Goal: Transaction & Acquisition: Purchase product/service

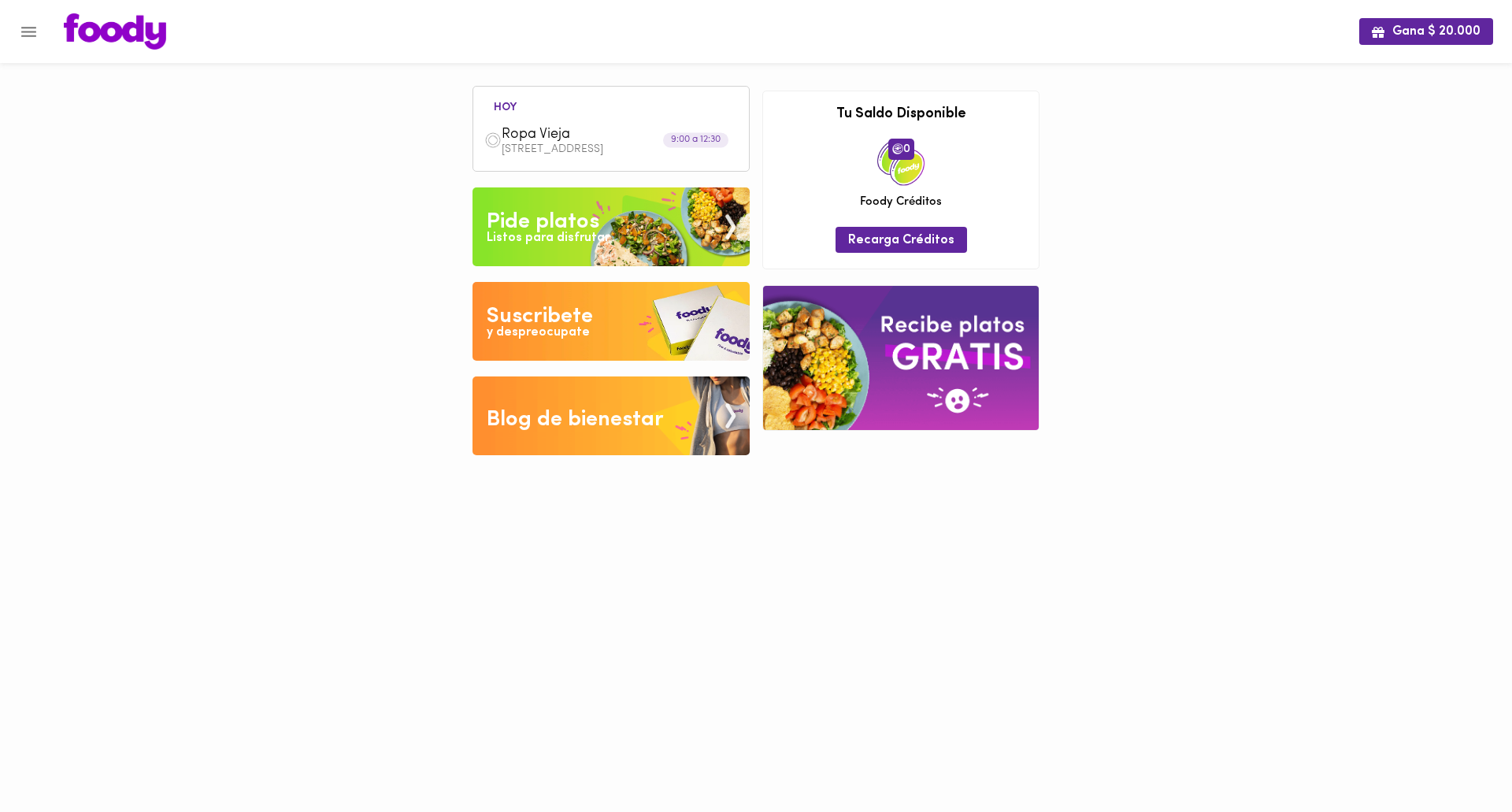
click at [552, 220] on div "Pide platos" at bounding box center [543, 222] width 113 height 32
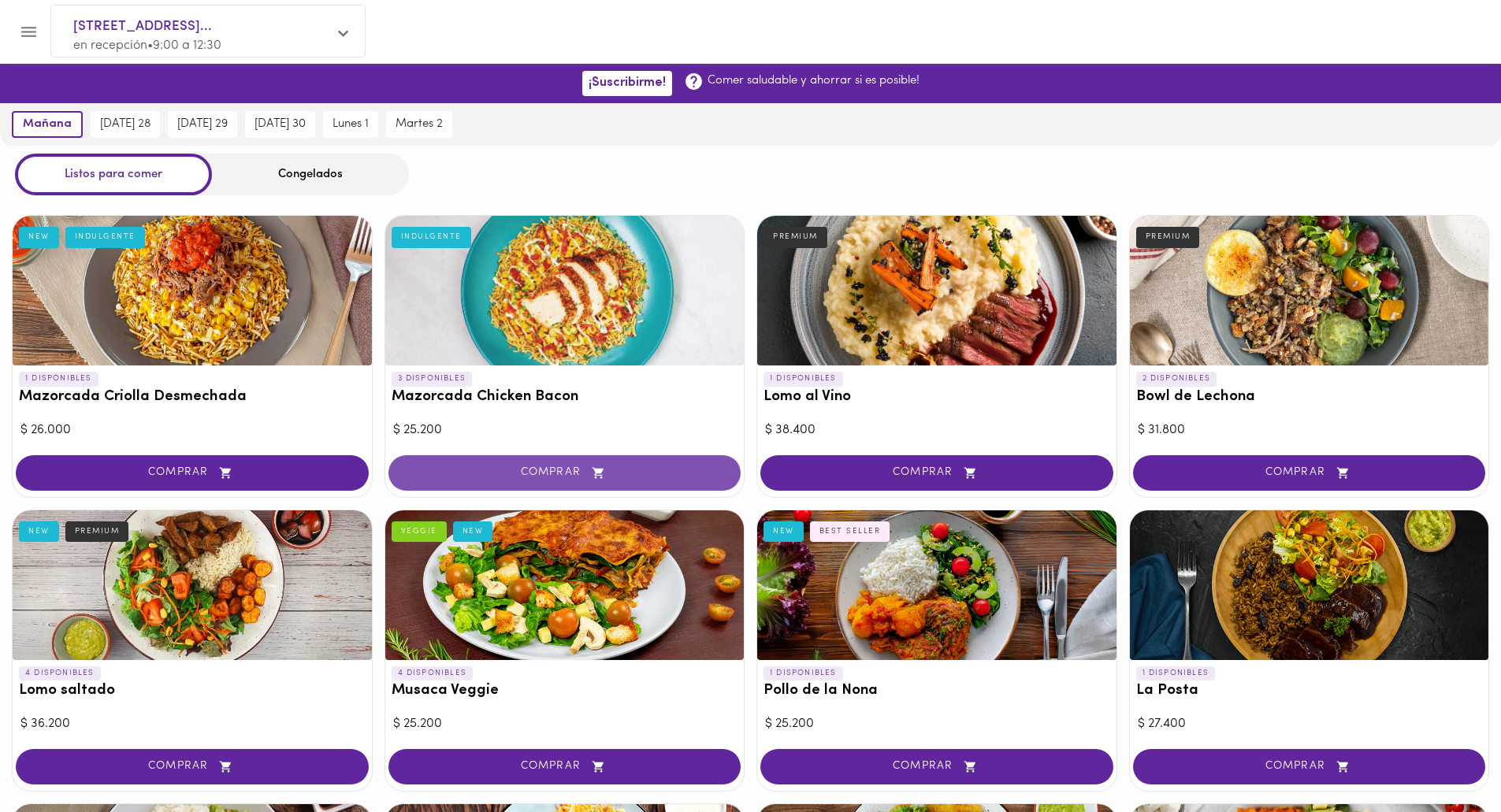
click at [566, 475] on span "COMPRAR" at bounding box center [565, 473] width 313 height 13
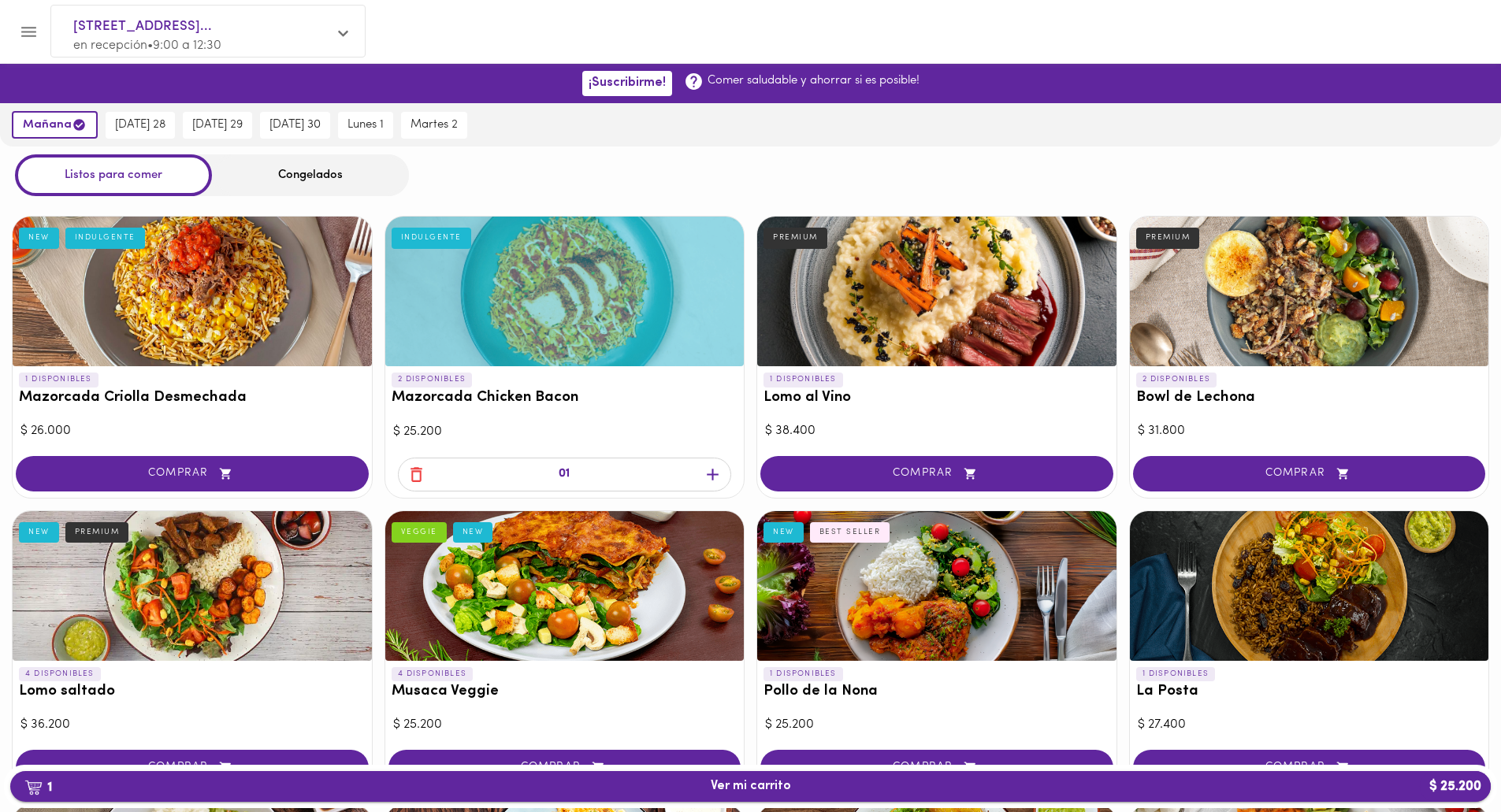
click at [769, 782] on span "1 Ver mi carrito $ 25.200" at bounding box center [750, 787] width 80 height 15
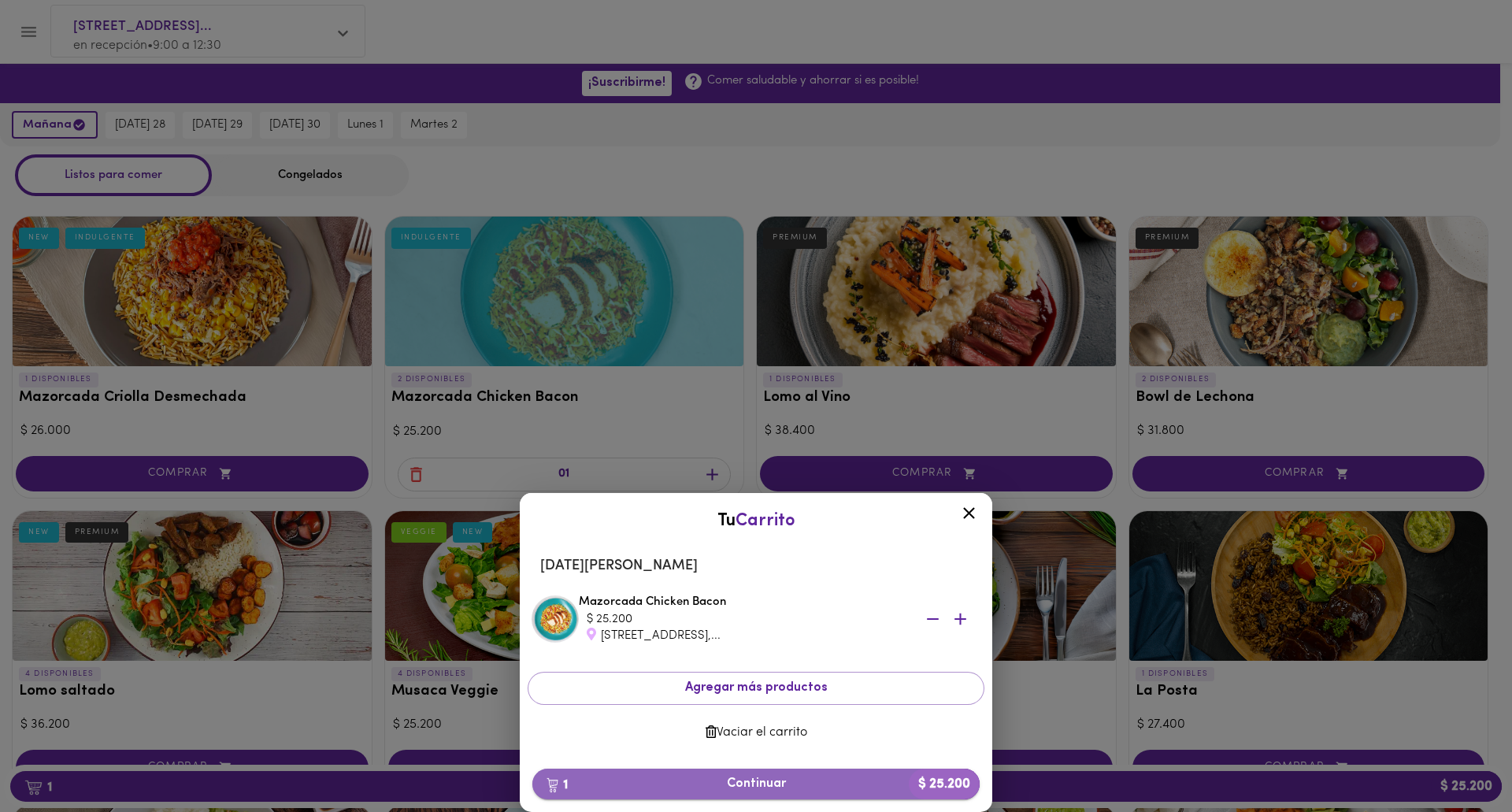
click at [779, 773] on button "1 Continuar $ 25.200" at bounding box center [756, 784] width 448 height 31
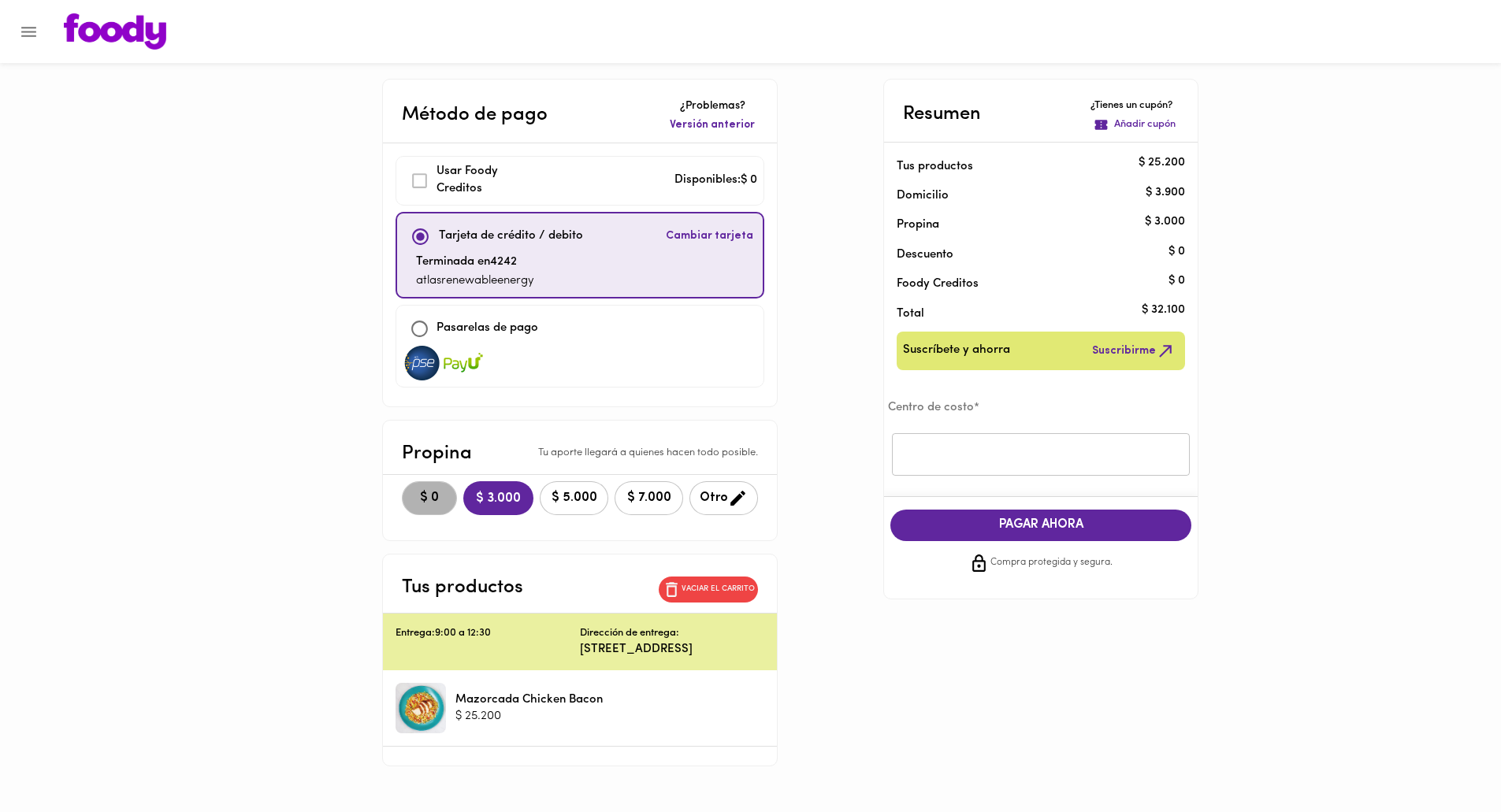
click at [412, 498] on span "$ 0" at bounding box center [429, 498] width 35 height 15
click at [925, 452] on input "text" at bounding box center [1040, 455] width 298 height 43
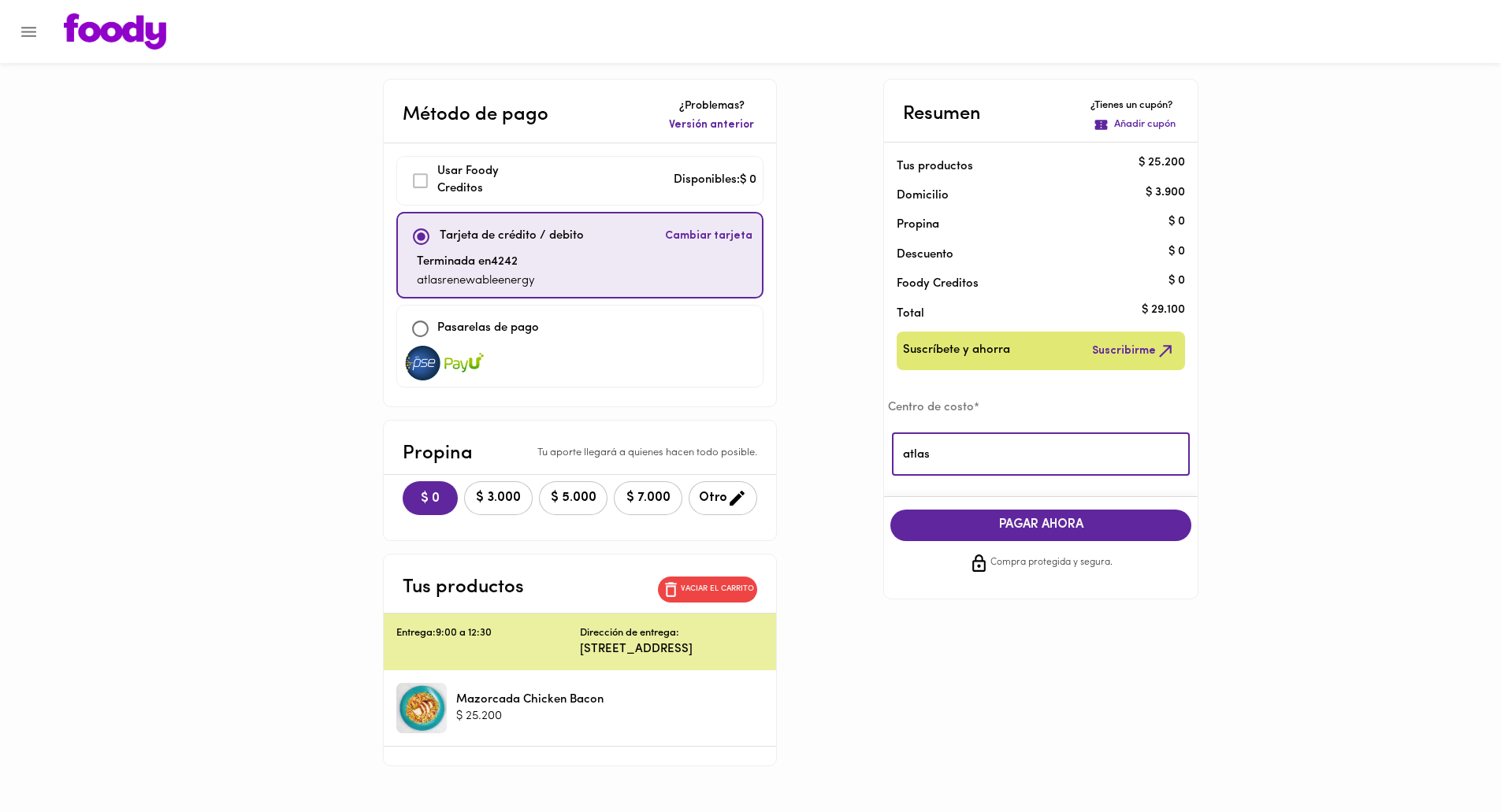
type input "atlas"
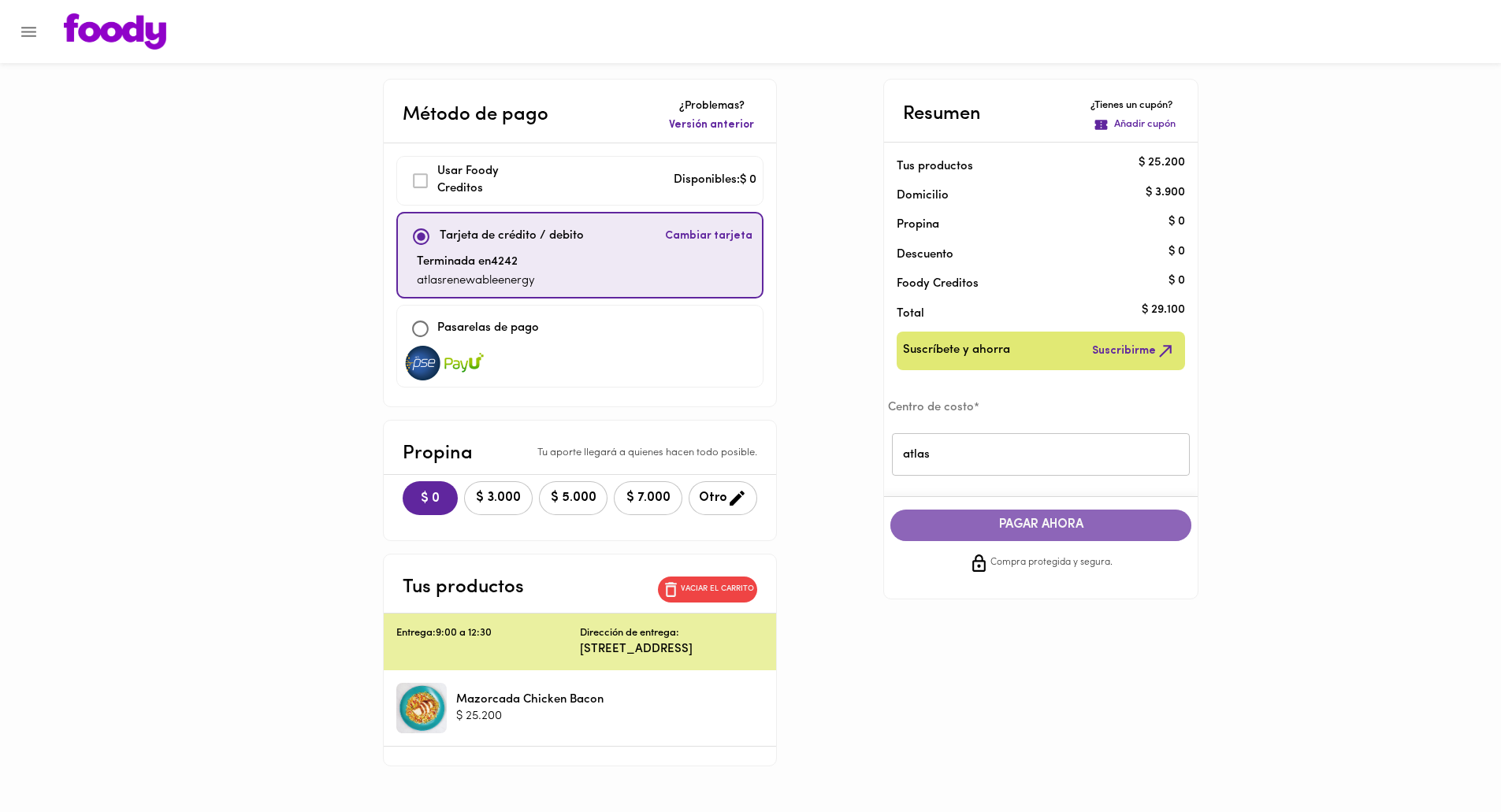
click at [1069, 530] on span "PAGAR AHORA" at bounding box center [1040, 525] width 269 height 15
